Goal: Task Accomplishment & Management: Manage account settings

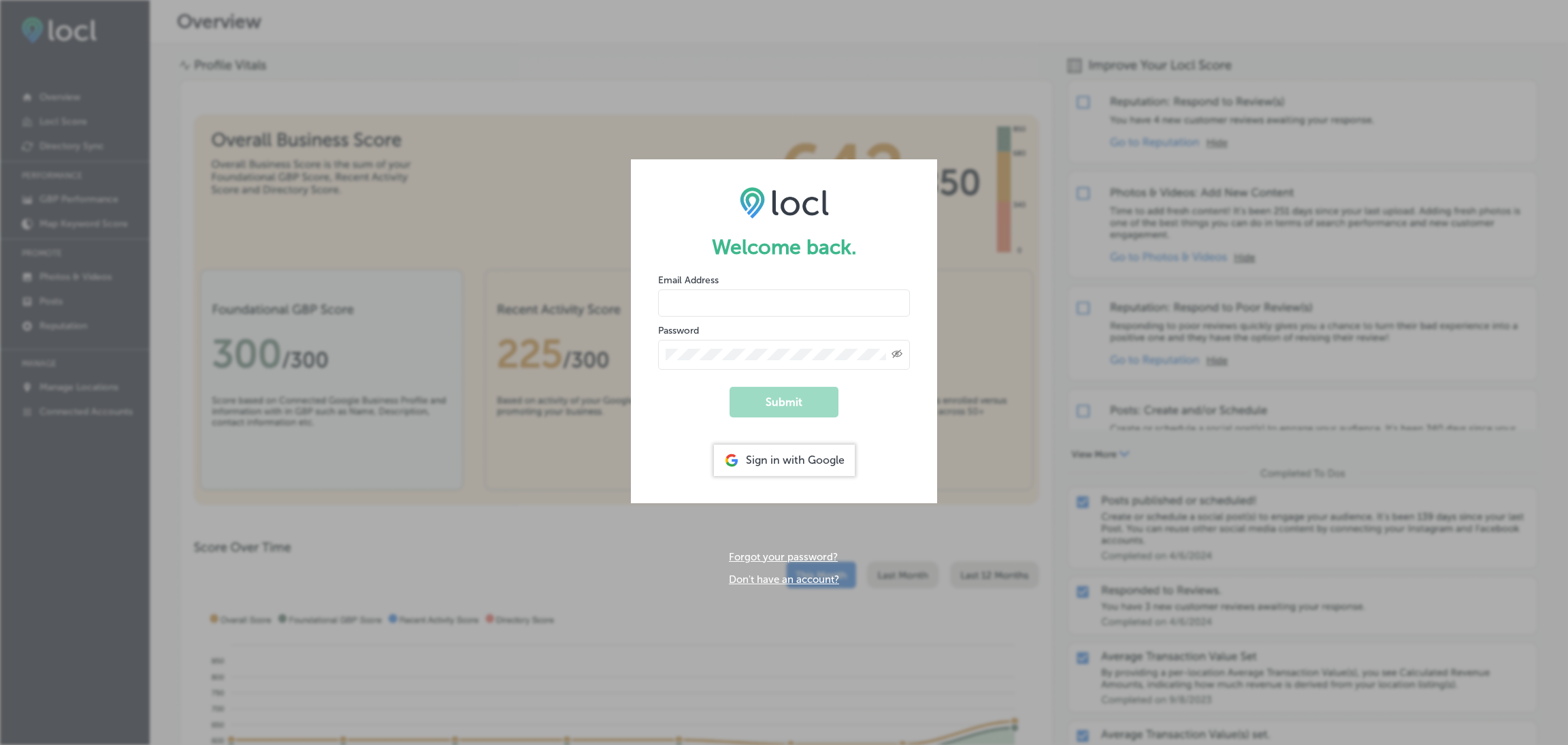
type input "[EMAIL_ADDRESS][DOMAIN_NAME]"
click at [782, 469] on div "Sign in with Google" at bounding box center [784, 460] width 141 height 31
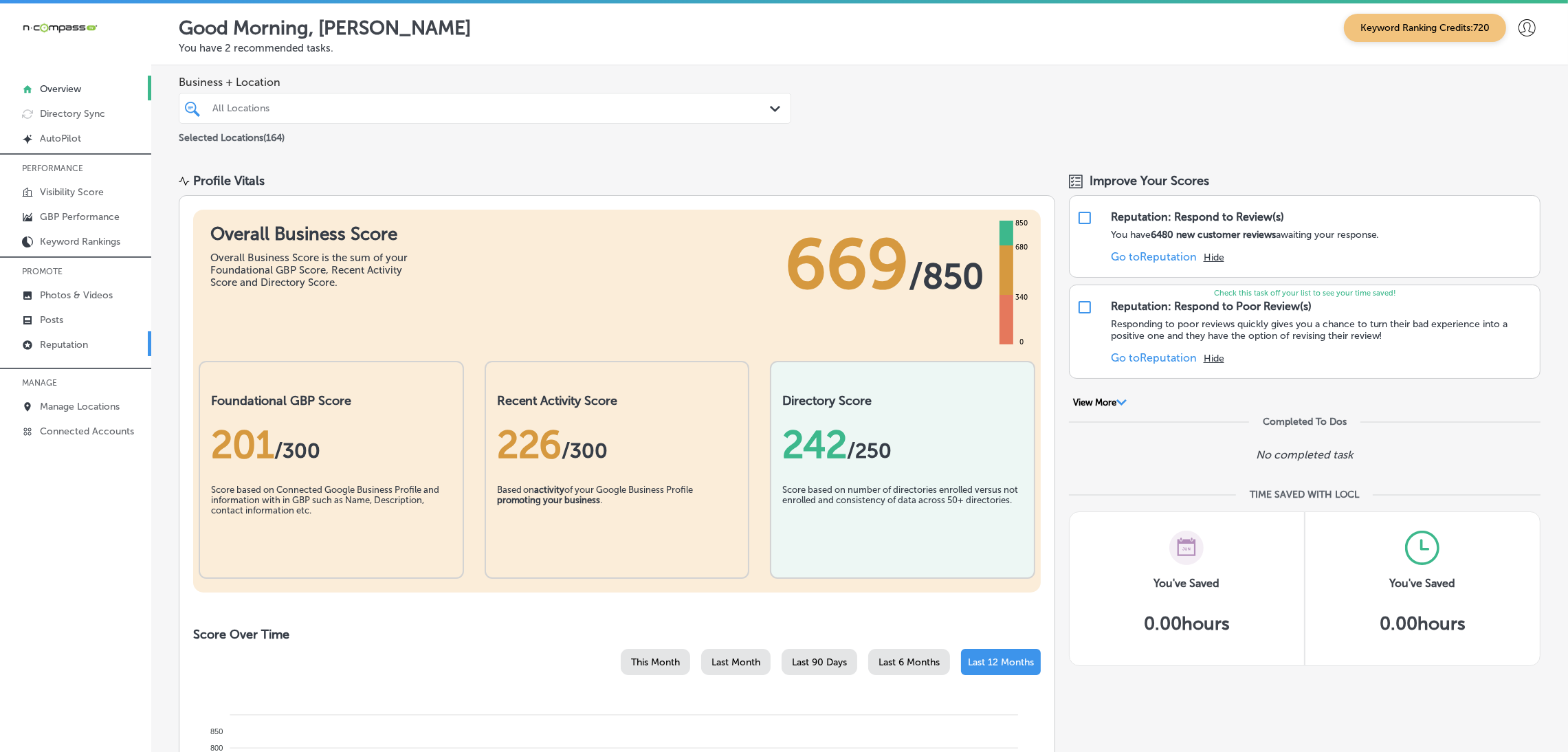
click at [22, 340] on icon at bounding box center [28, 345] width 11 height 11
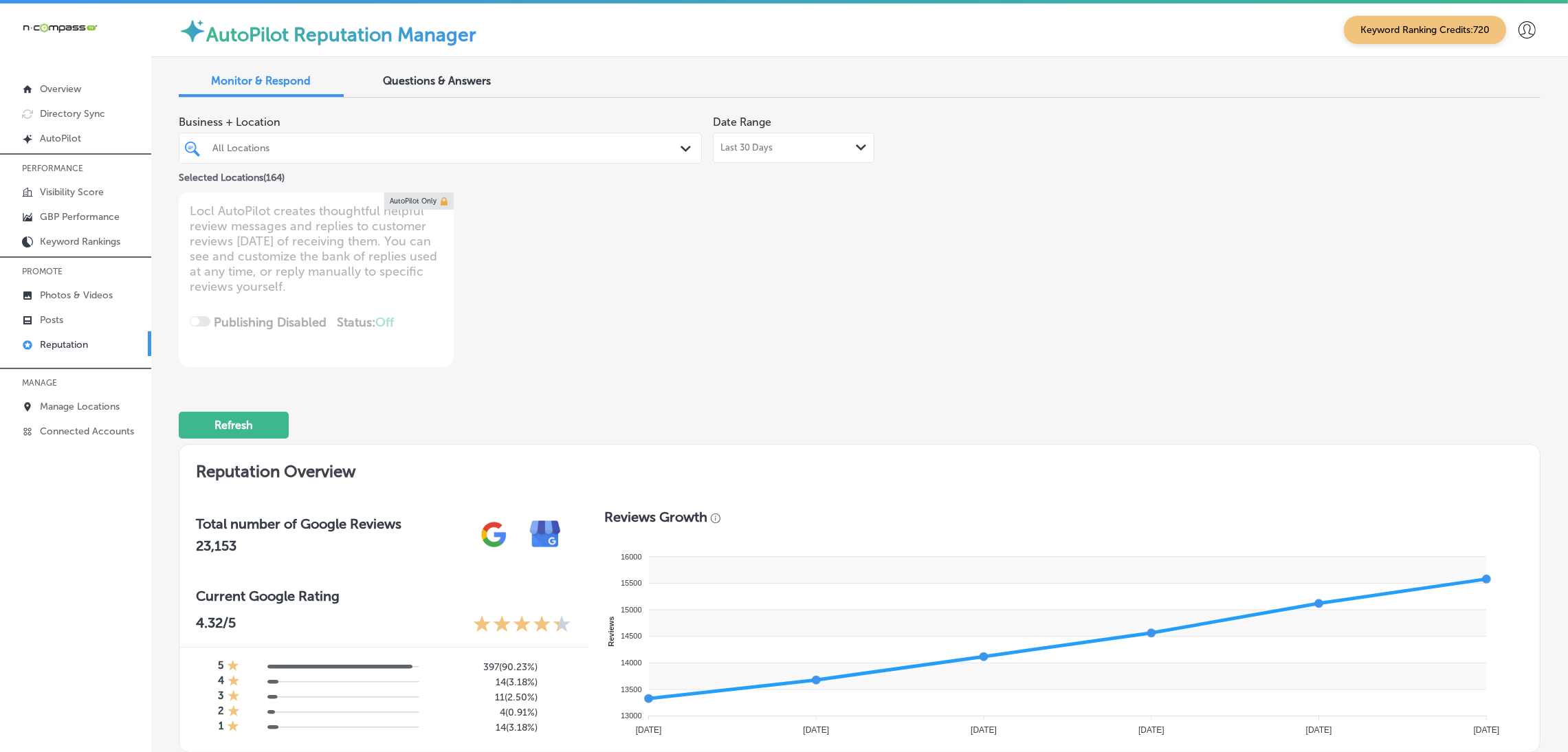
click at [80, 345] on p "Reputation" at bounding box center [64, 344] width 48 height 11
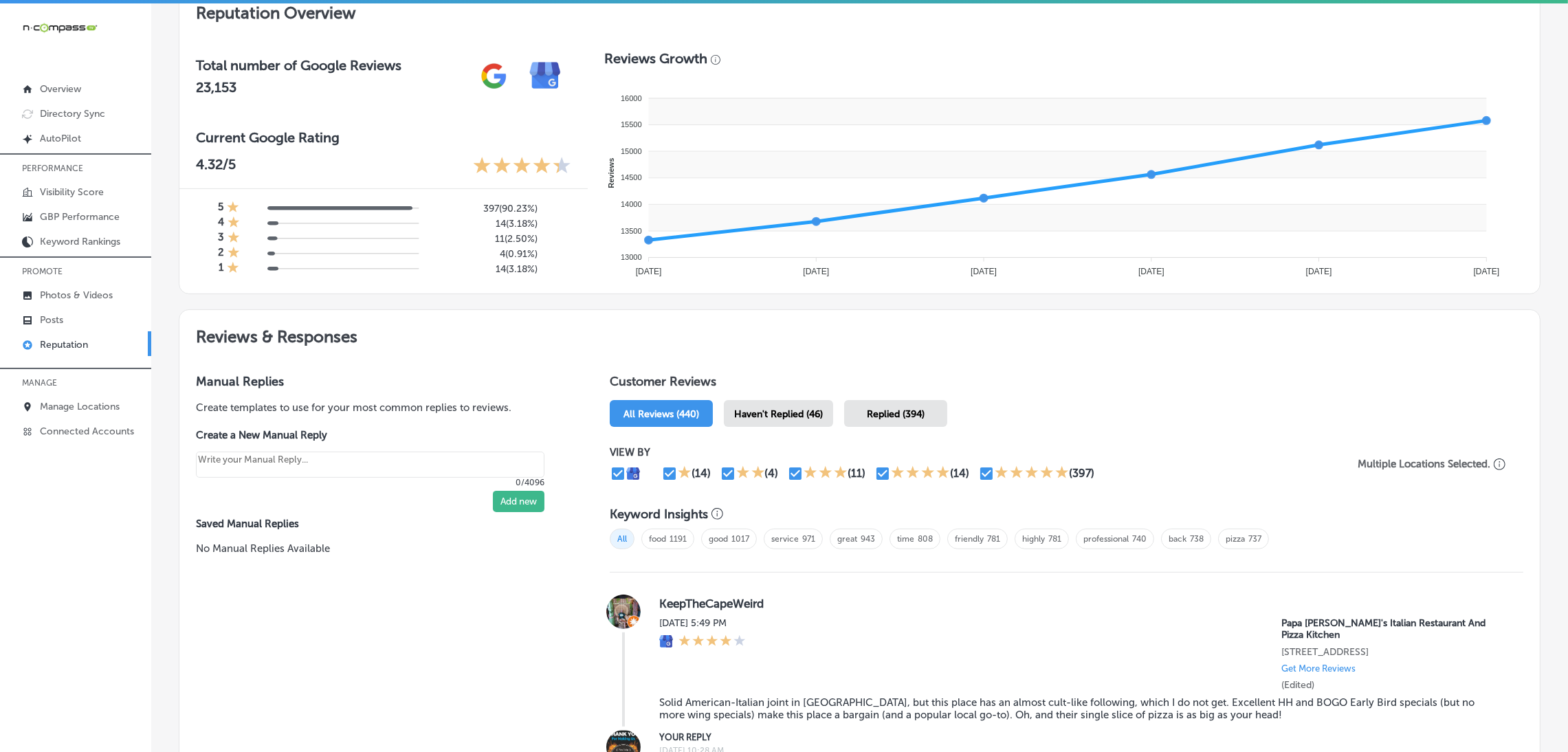
scroll to position [515, 0]
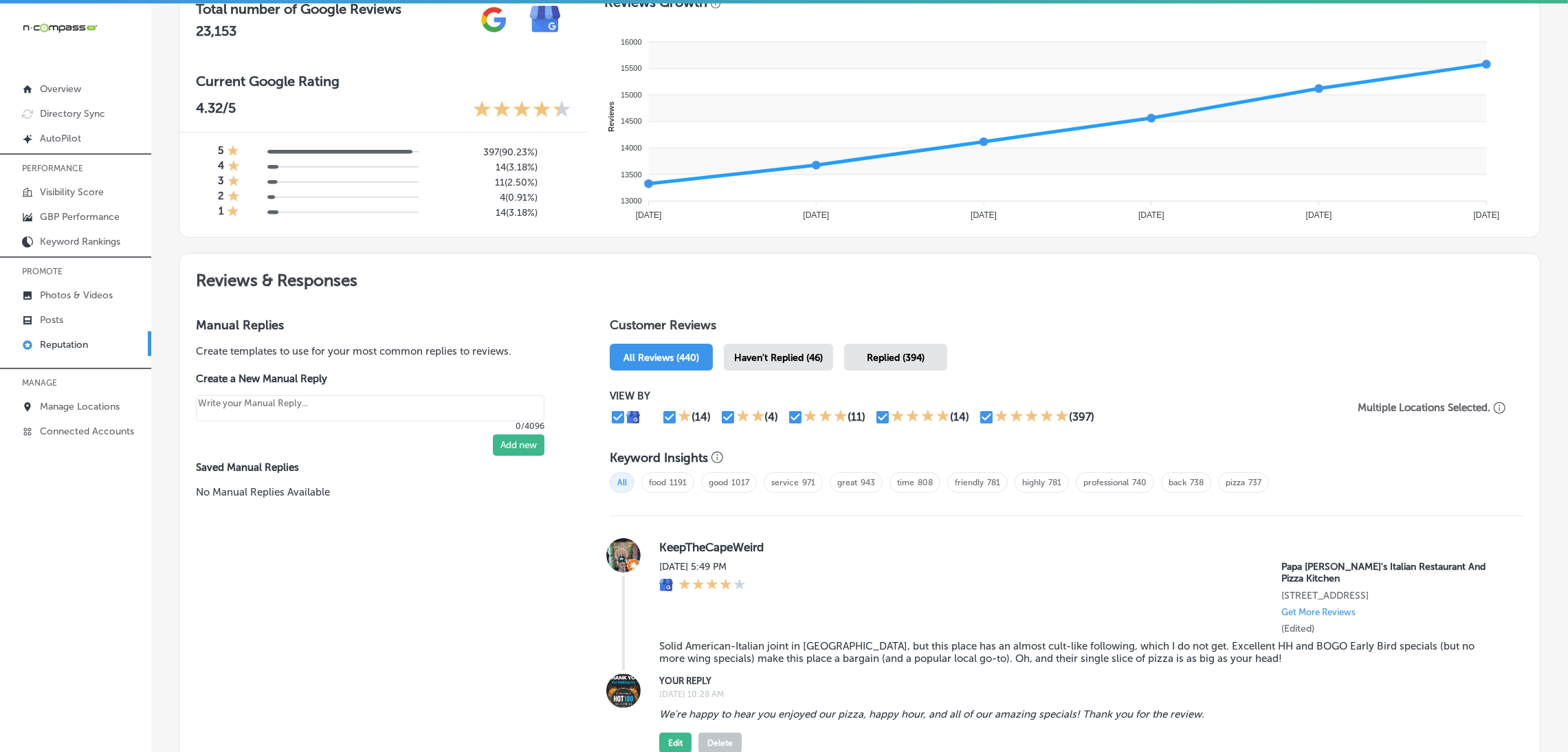
click at [814, 358] on span "Haven't Replied (46)" at bounding box center [778, 358] width 89 height 11
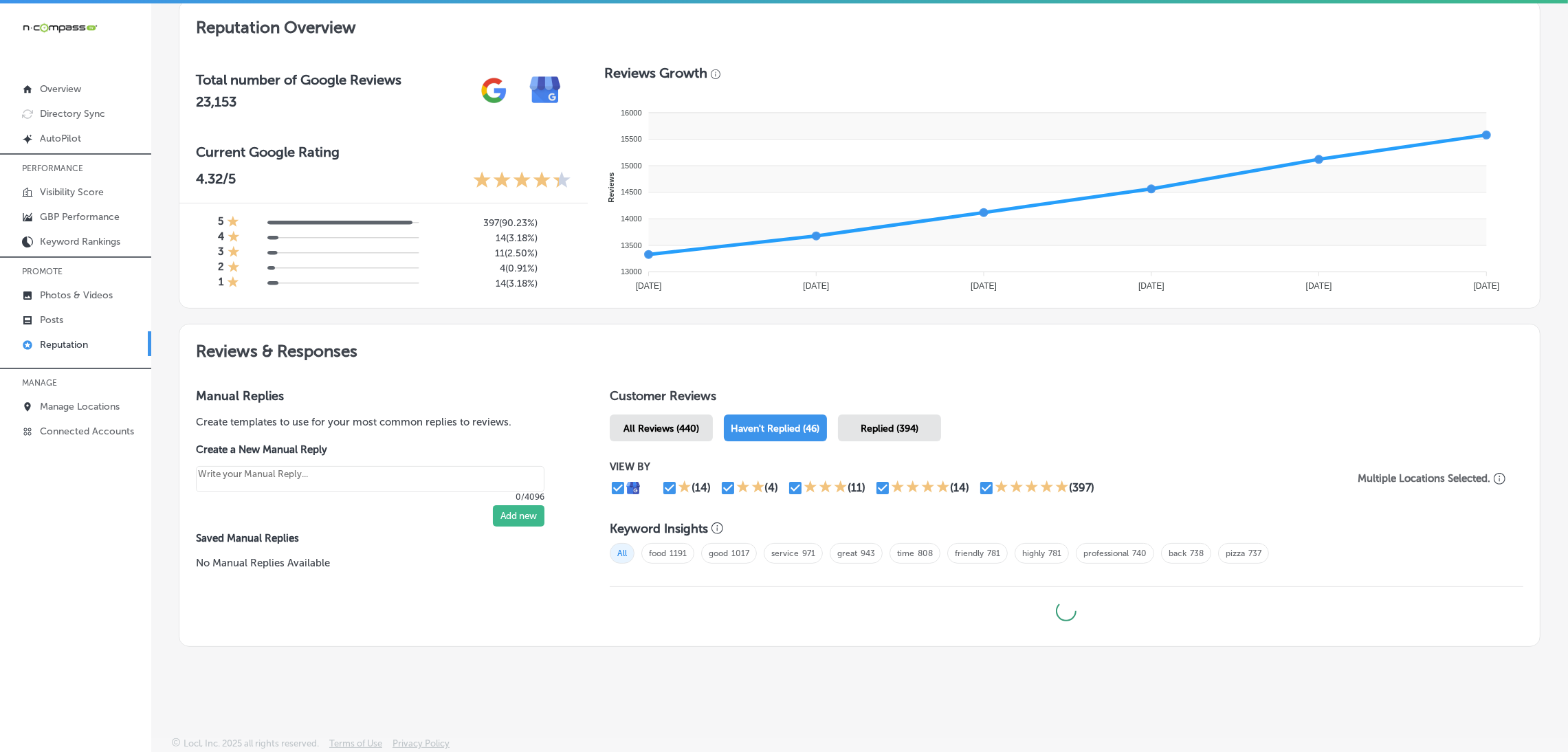
scroll to position [443, 0]
type textarea "x"
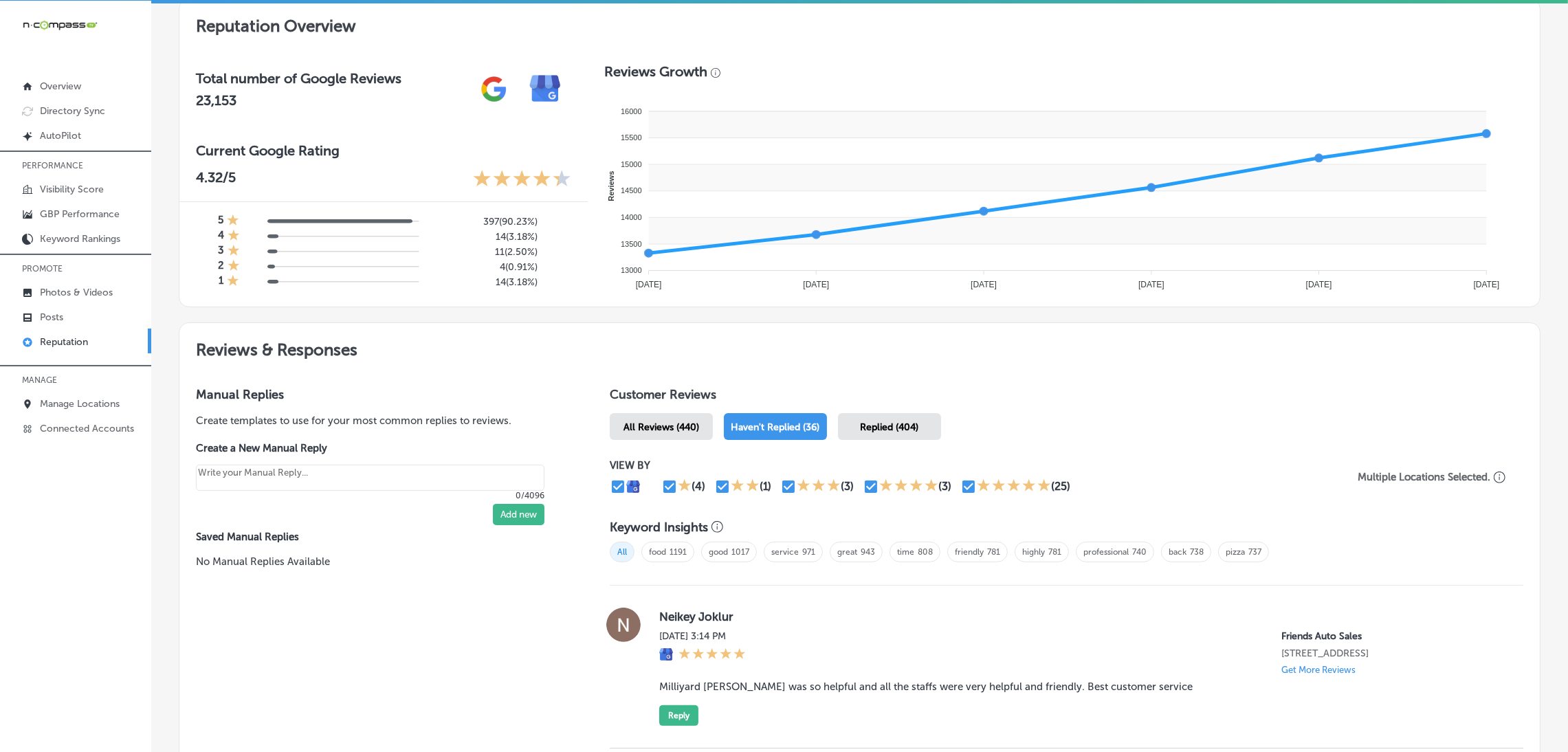
scroll to position [515, 0]
